Goal: Check status: Check status

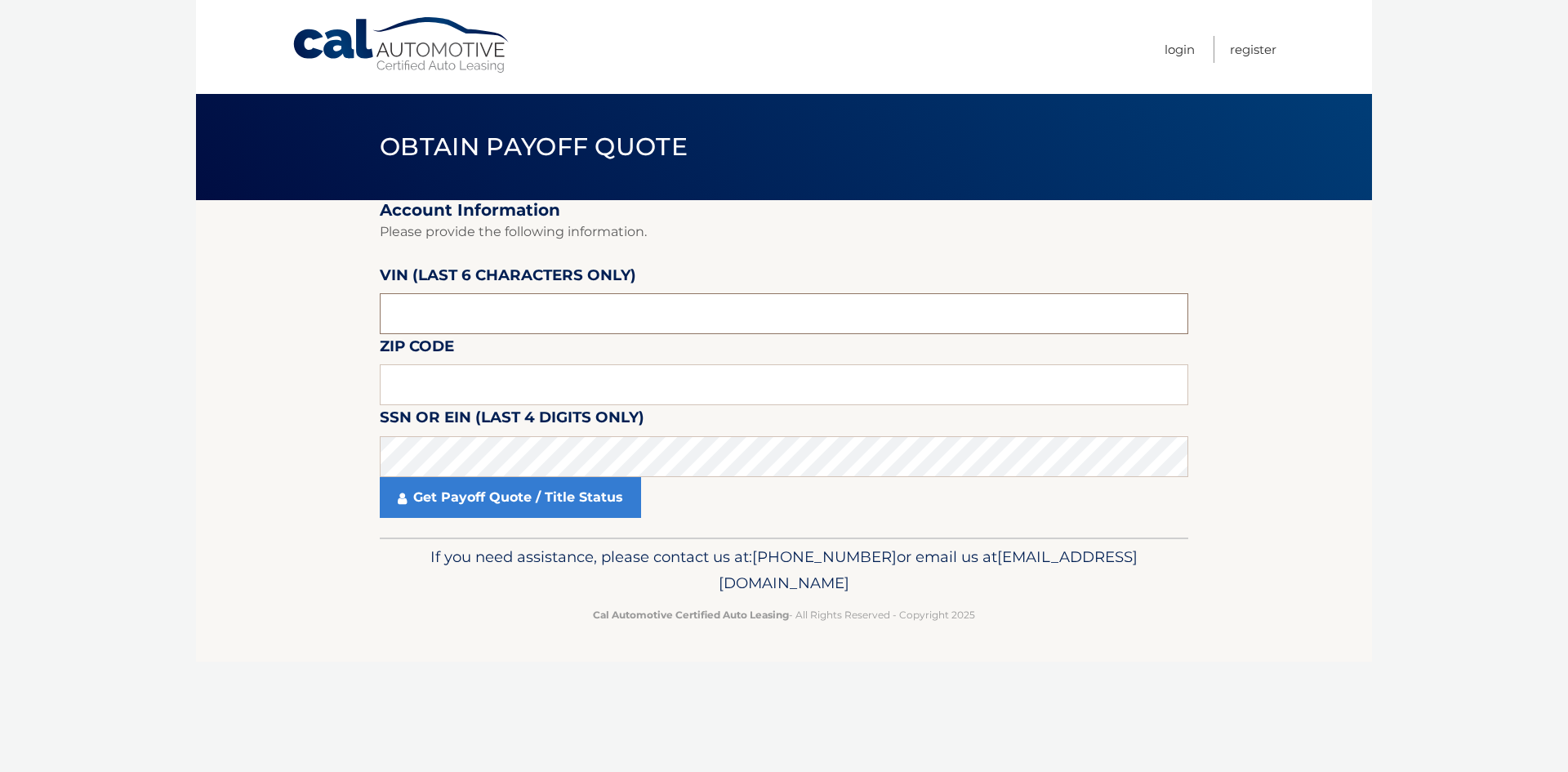
click at [501, 318] on input "text" at bounding box center [784, 313] width 809 height 41
type input "594021"
drag, startPoint x: 511, startPoint y: 378, endPoint x: 522, endPoint y: 373, distance: 12.1
click at [511, 378] on input "text" at bounding box center [784, 385] width 809 height 41
type input "17067"
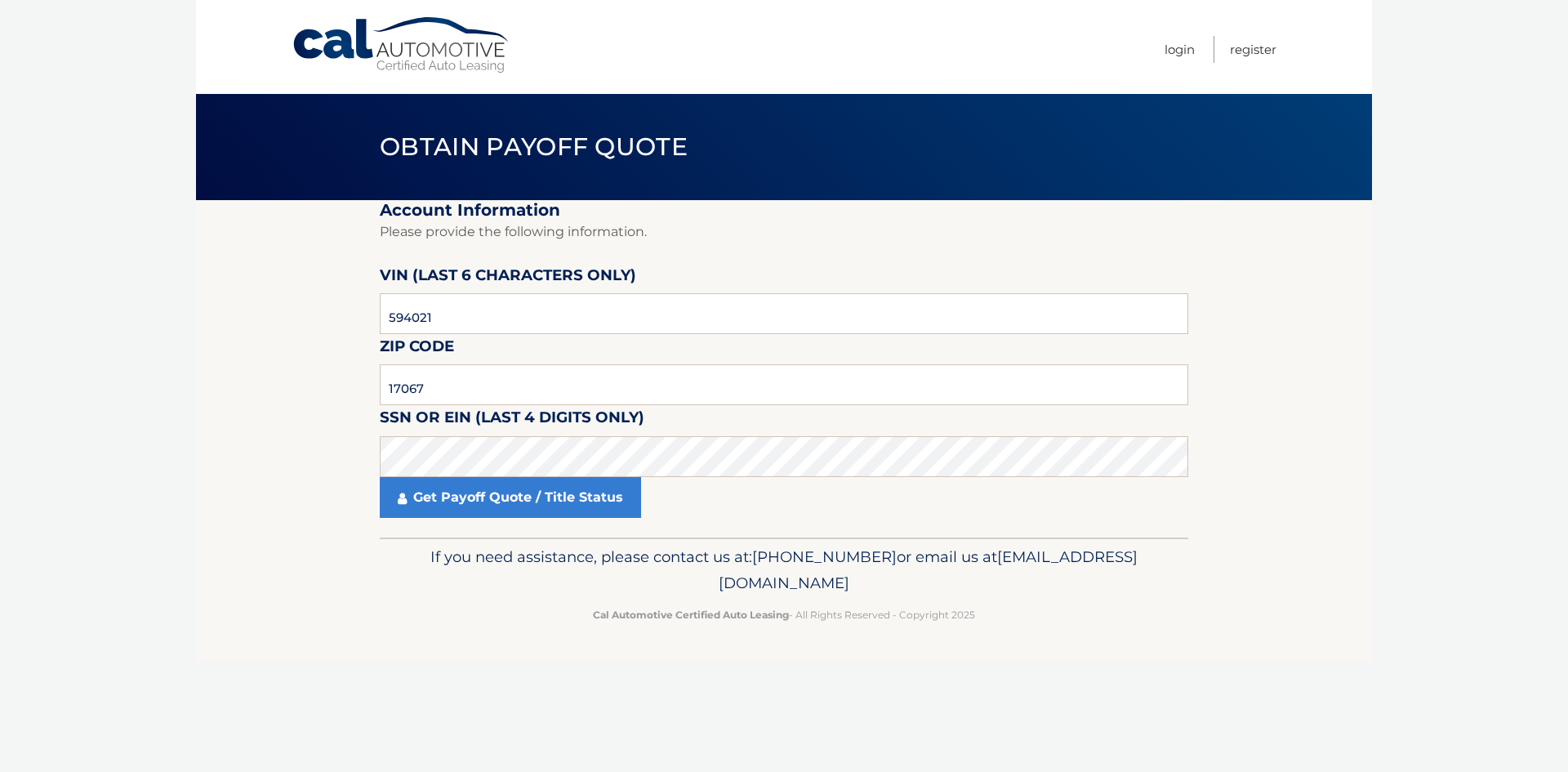
drag, startPoint x: 471, startPoint y: 507, endPoint x: 580, endPoint y: 575, distance: 128.5
click at [471, 507] on link "Get Payoff Quote / Title Status" at bounding box center [510, 497] width 261 height 41
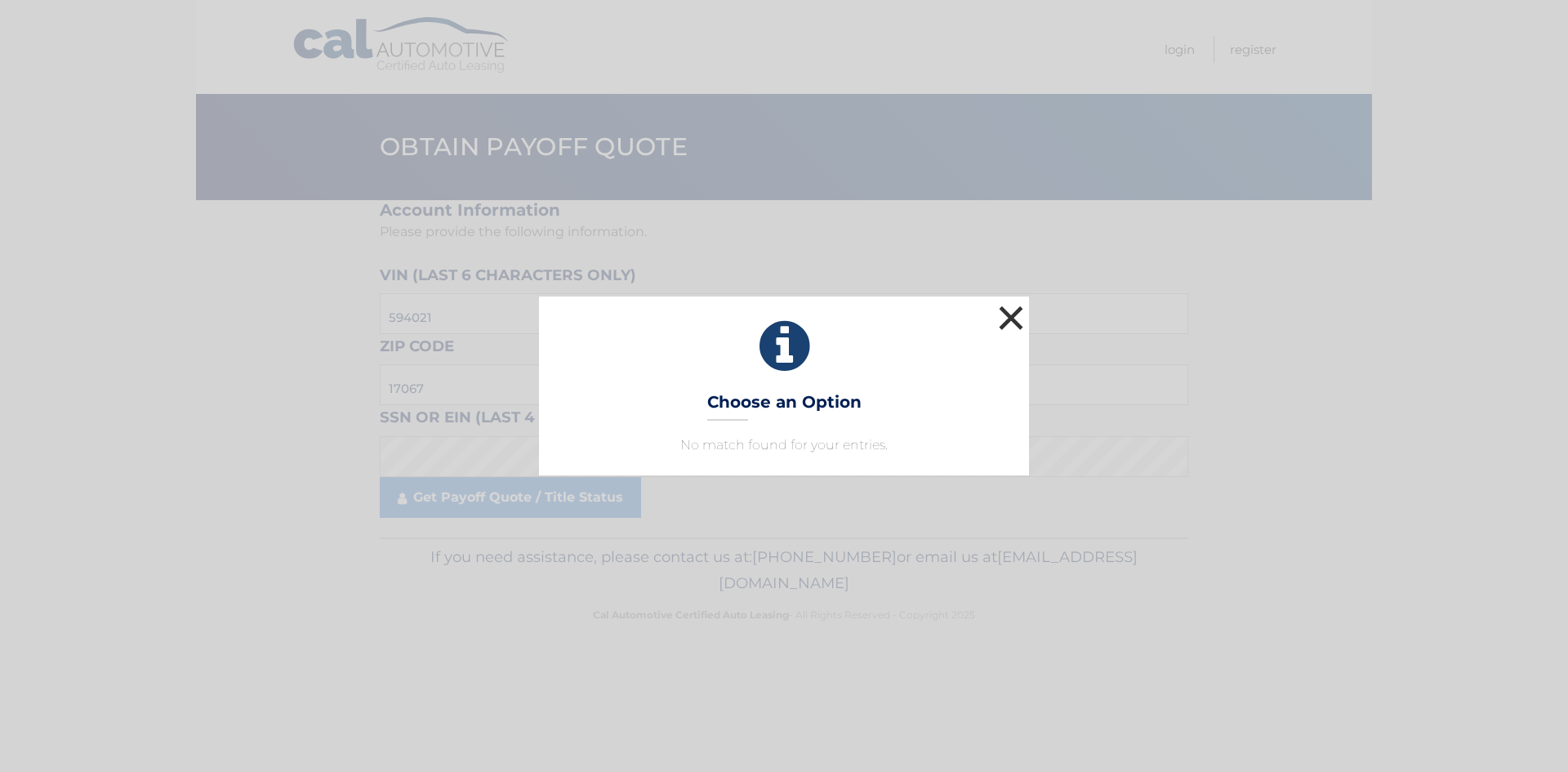
click at [1011, 307] on button "×" at bounding box center [1011, 318] width 33 height 33
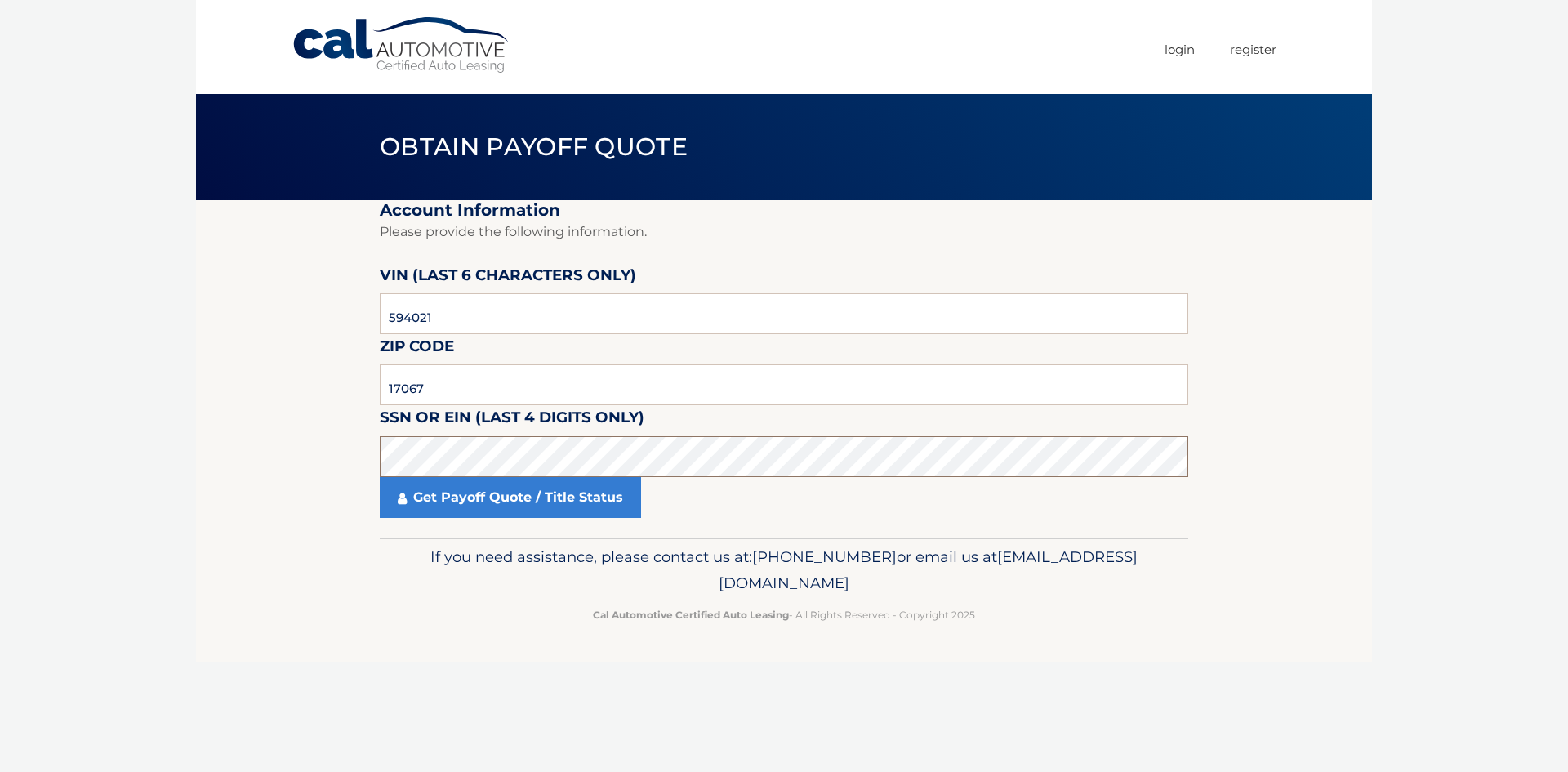
click at [277, 461] on section "Account Information Please provide the following information. VIN (last 6 chara…" at bounding box center [784, 369] width 1176 height 338
click at [516, 501] on link "Get Payoff Quote / Title Status" at bounding box center [510, 497] width 261 height 41
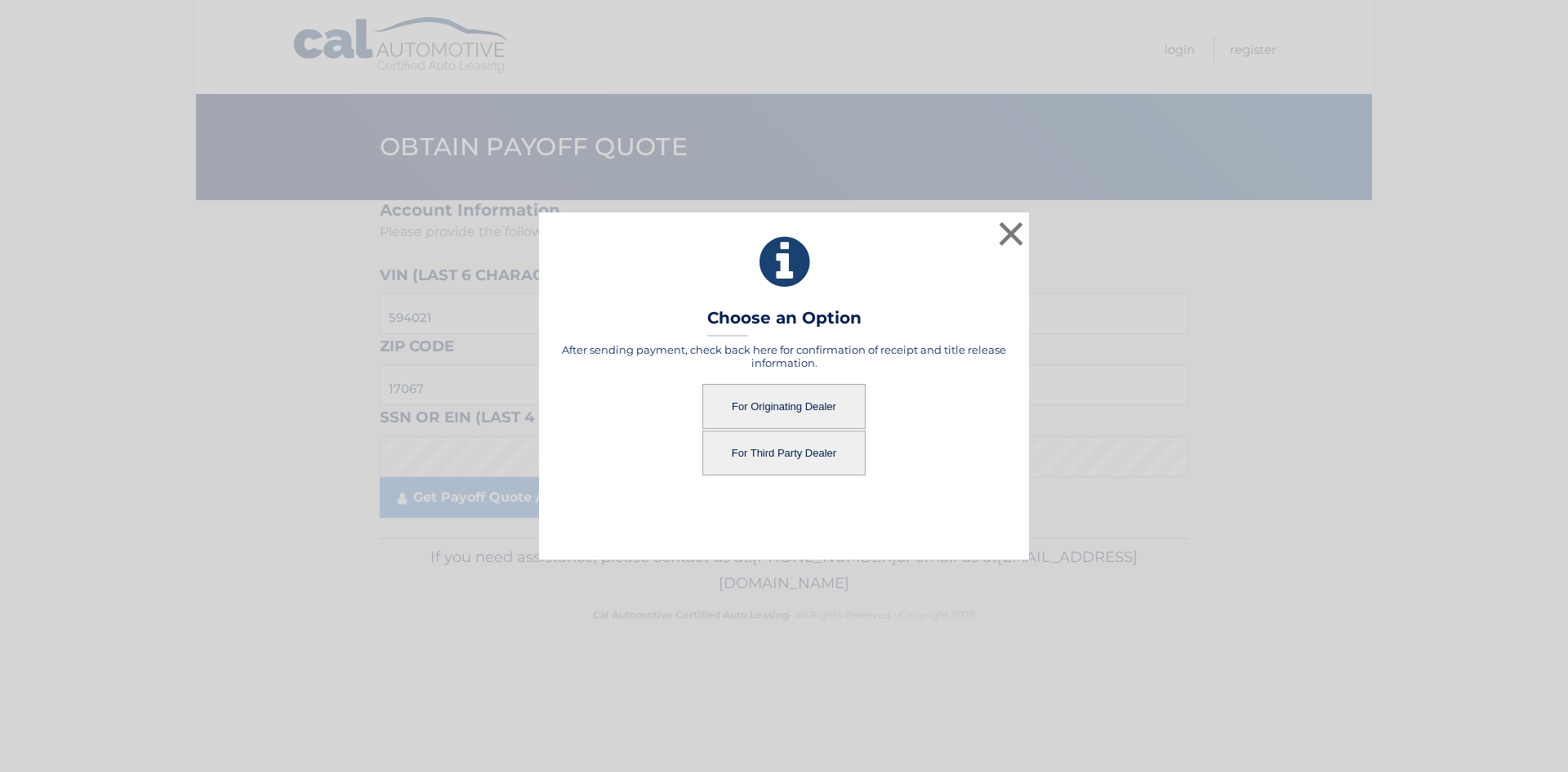
click at [792, 428] on button "For Originating Dealer" at bounding box center [784, 406] width 164 height 45
click at [784, 410] on button "For Originating Dealer" at bounding box center [784, 406] width 164 height 45
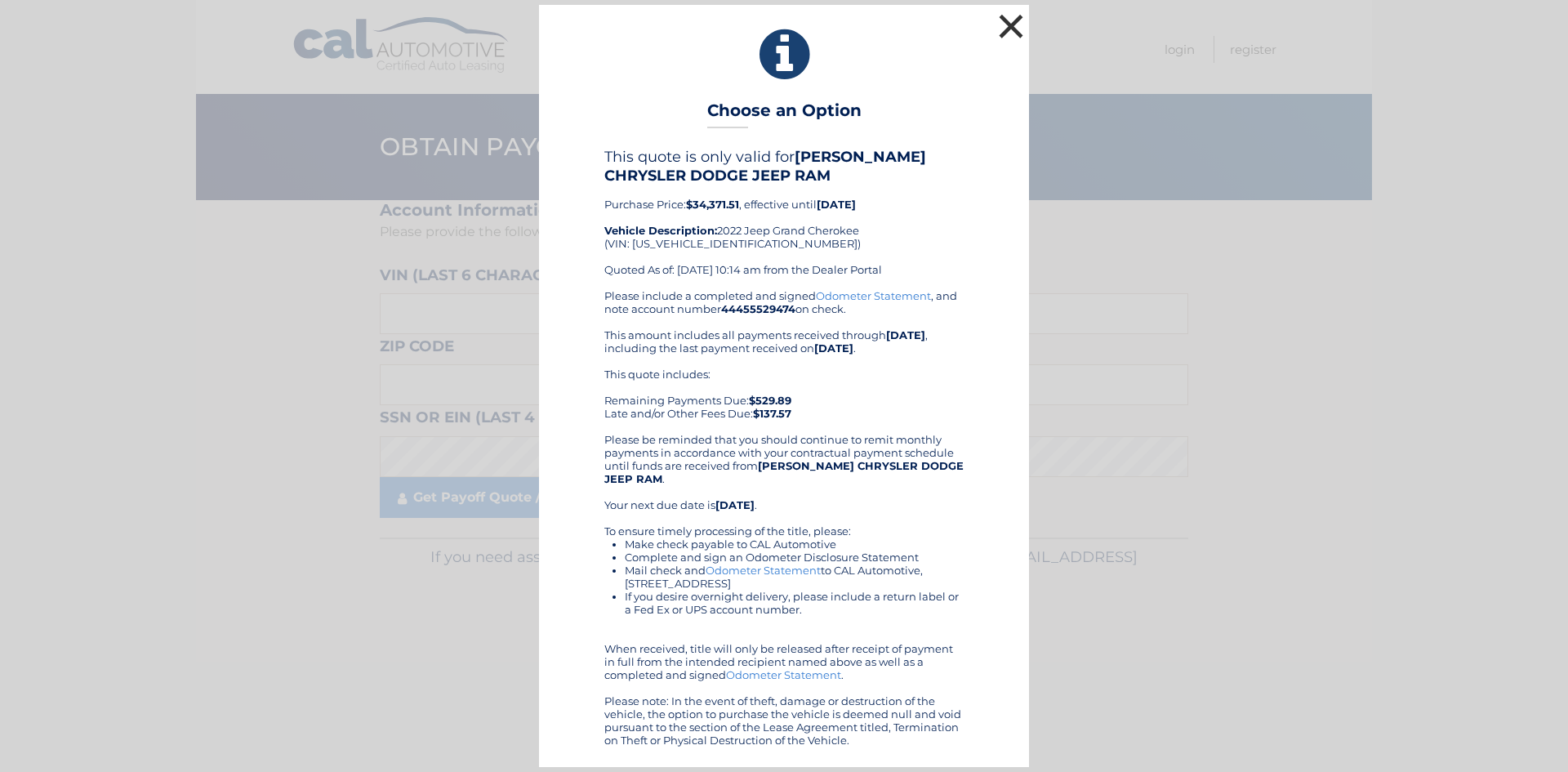
click at [1004, 22] on button "×" at bounding box center [1011, 26] width 33 height 33
